Goal: Information Seeking & Learning: Learn about a topic

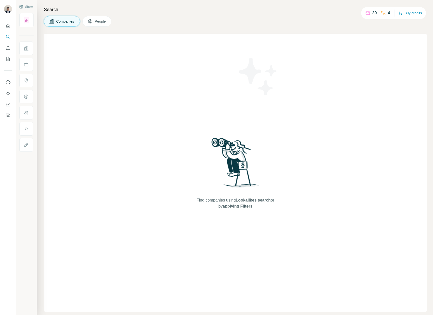
click at [101, 22] on span "People" at bounding box center [101, 21] width 12 height 5
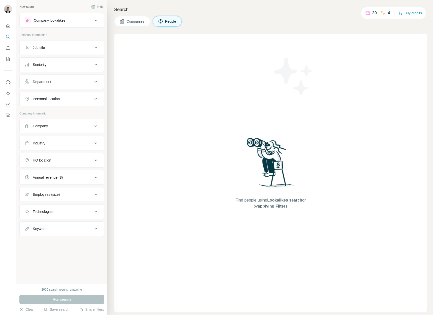
click at [136, 22] on span "Companies" at bounding box center [135, 21] width 18 height 5
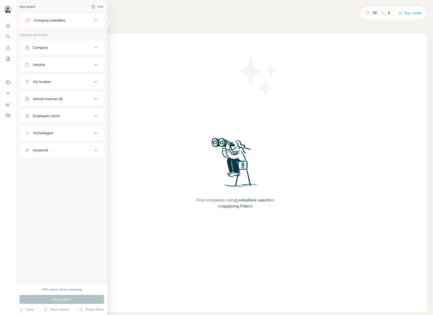
click at [75, 49] on div "Company" at bounding box center [59, 47] width 68 height 5
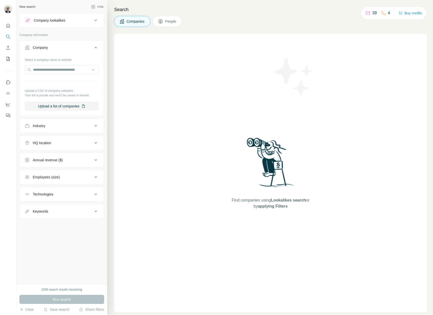
click at [92, 20] on div "Company lookalikes" at bounding box center [59, 20] width 68 height 6
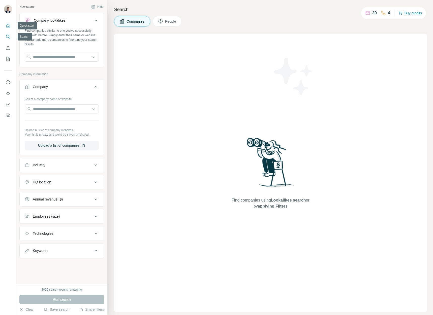
click at [6, 27] on icon "Quick start" at bounding box center [8, 25] width 5 height 5
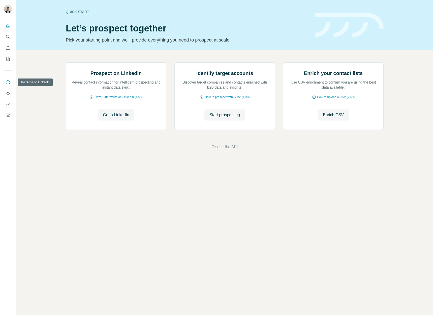
click at [6, 84] on button "Use Surfe on LinkedIn" at bounding box center [8, 82] width 8 height 9
